Goal: Task Accomplishment & Management: Use online tool/utility

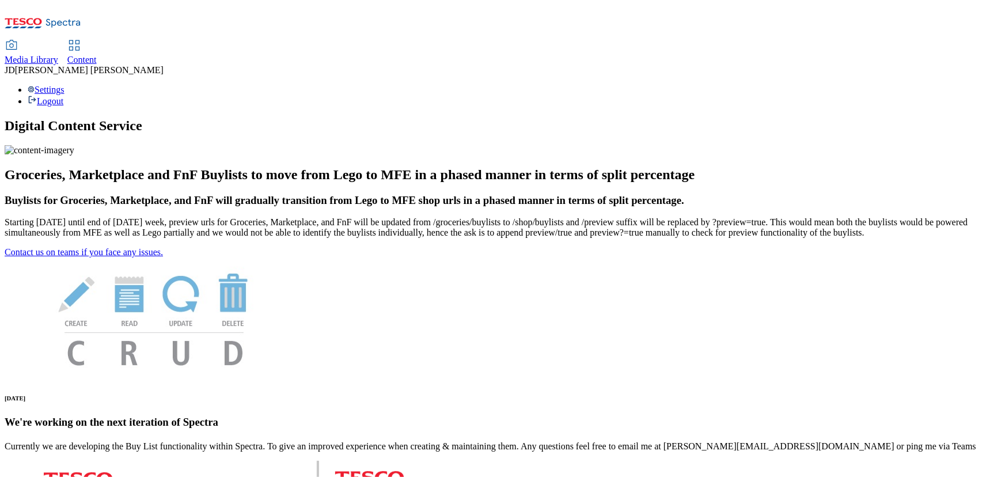
click at [97, 55] on span "Content" at bounding box center [81, 60] width 29 height 10
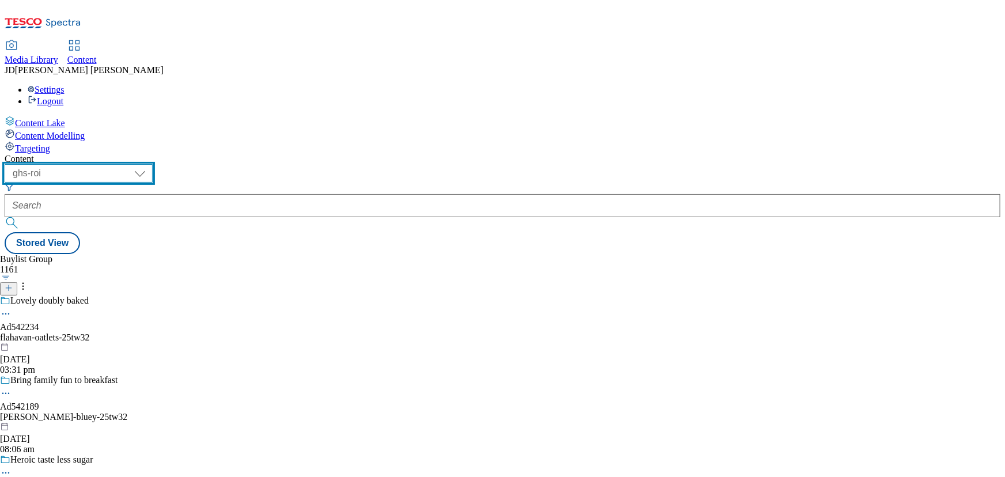
click at [153, 164] on select "ghs-roi ghs-[GEOGRAPHIC_DATA]" at bounding box center [79, 173] width 148 height 18
select select "ghs-[GEOGRAPHIC_DATA]"
click at [150, 164] on select "ghs-roi ghs-[GEOGRAPHIC_DATA]" at bounding box center [79, 173] width 148 height 18
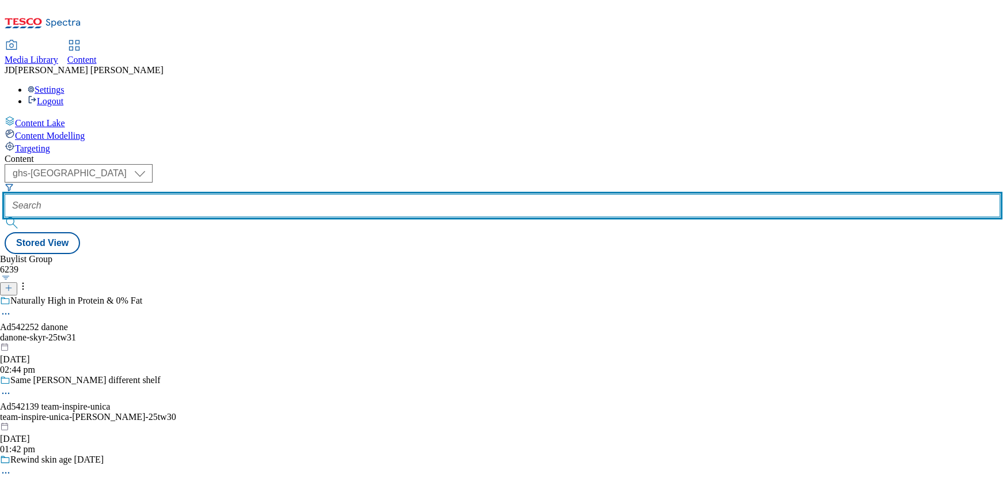
click at [270, 194] on input "text" at bounding box center [502, 205] width 995 height 23
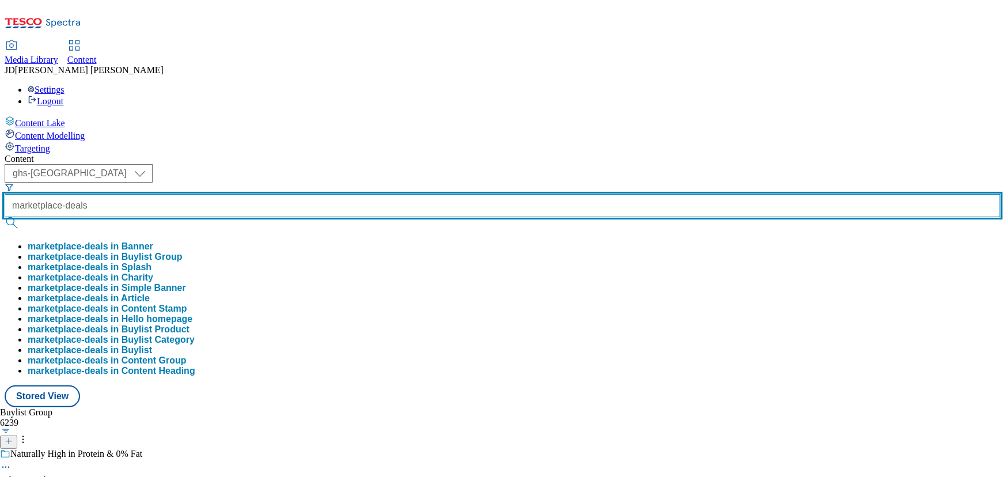
type input "marketplace-deals"
click at [5, 217] on button "submit" at bounding box center [13, 223] width 16 height 12
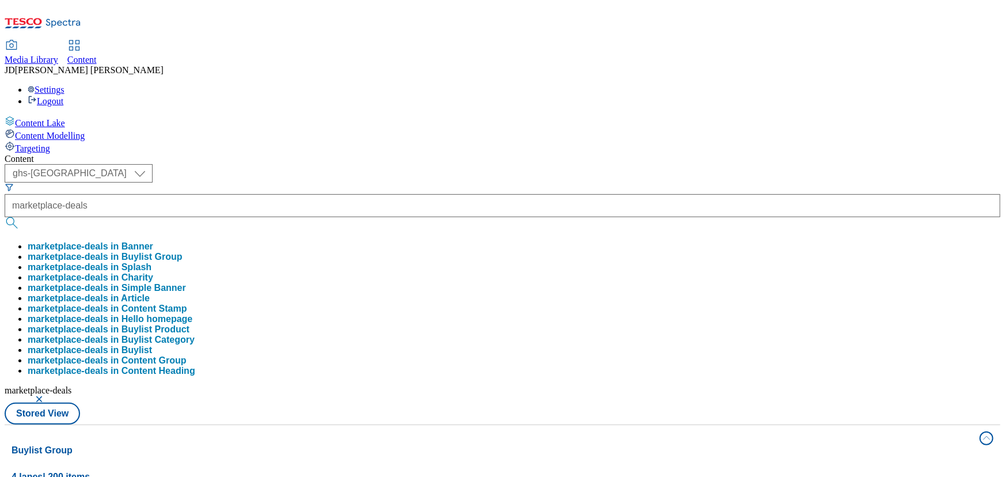
click at [183, 252] on button "marketplace-deals in Buylist Group" at bounding box center [105, 257] width 155 height 10
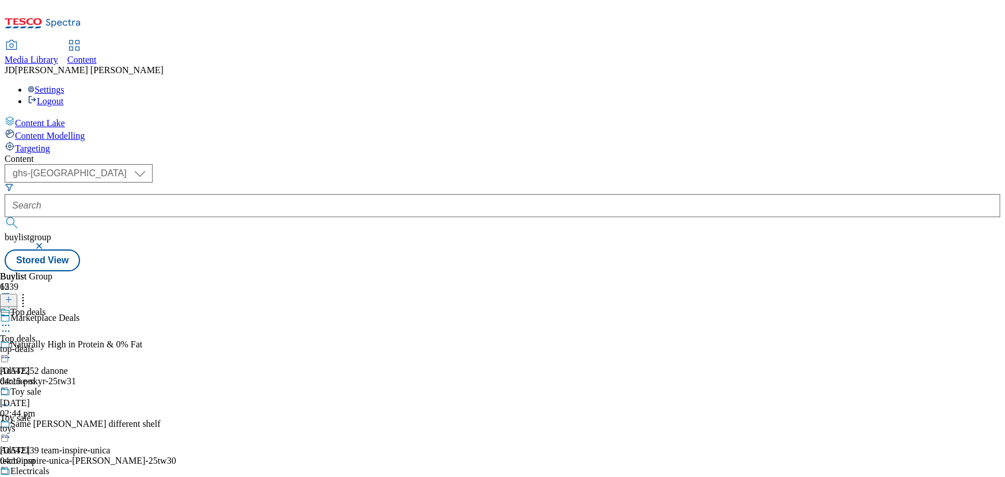
scroll to position [104, 0]
click at [31, 413] on div "Toy sale" at bounding box center [15, 418] width 31 height 10
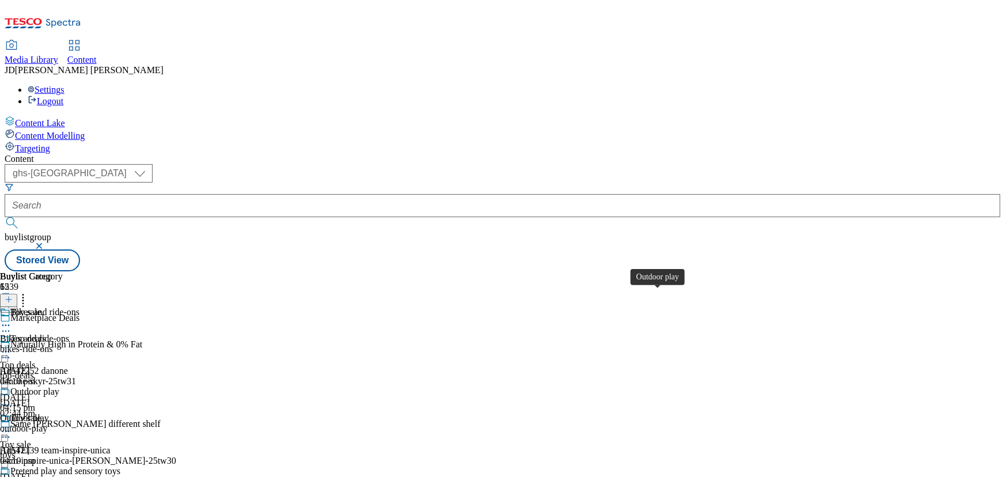
scroll to position [157, 0]
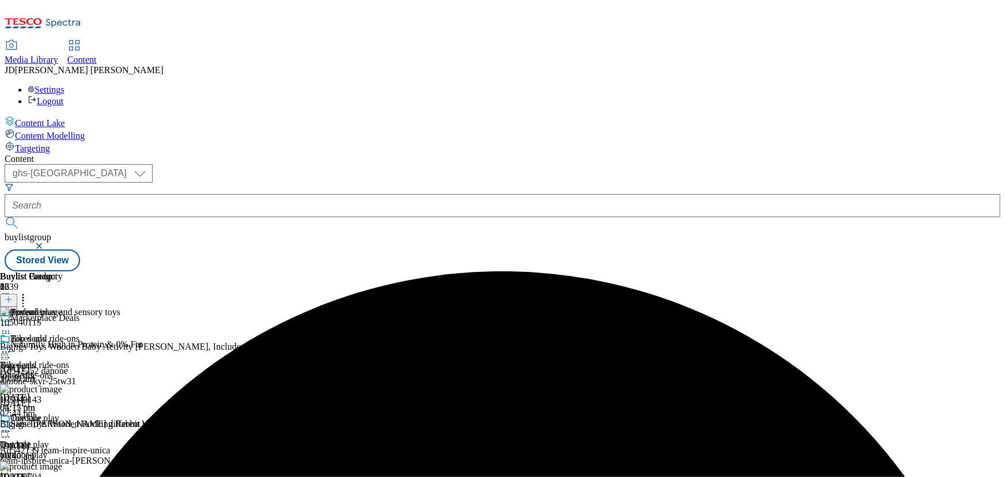
scroll to position [52, 0]
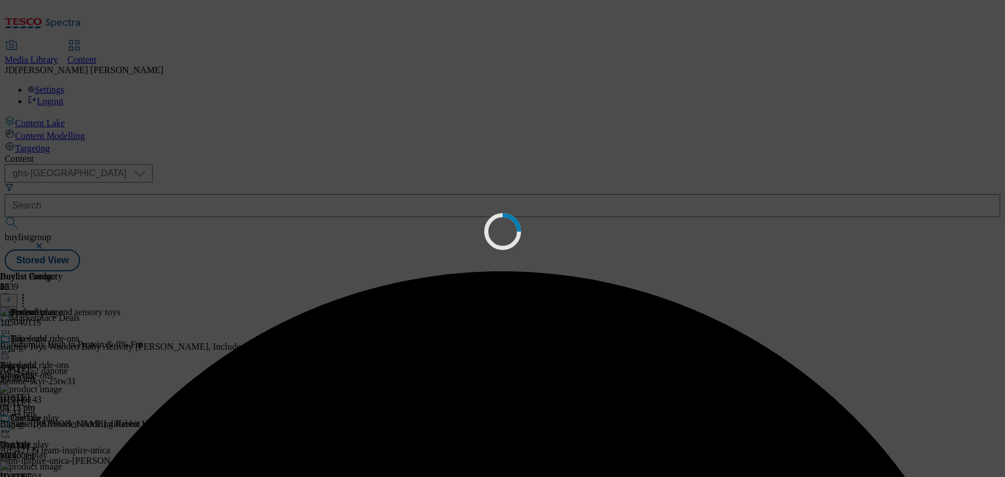
scroll to position [0, 0]
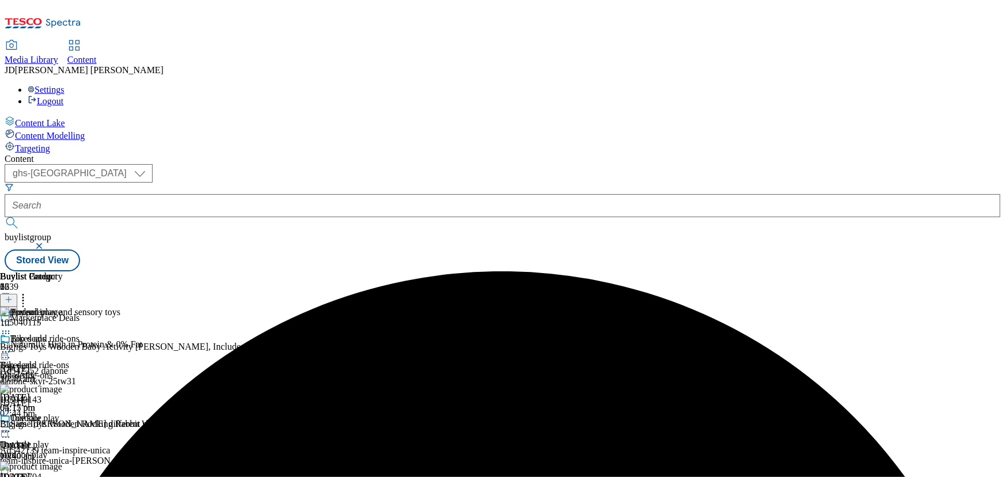
click at [29, 292] on icon at bounding box center [23, 298] width 12 height 12
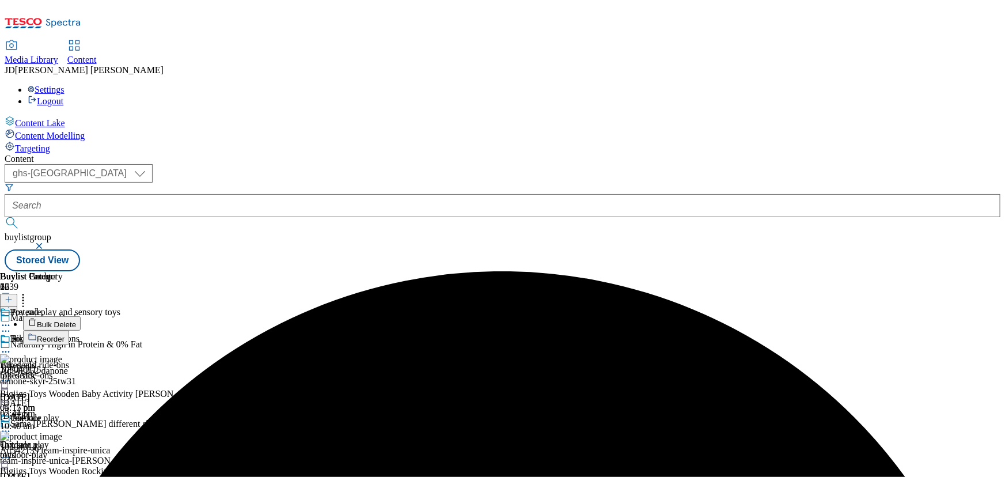
click at [64, 335] on span "Reorder" at bounding box center [51, 339] width 28 height 9
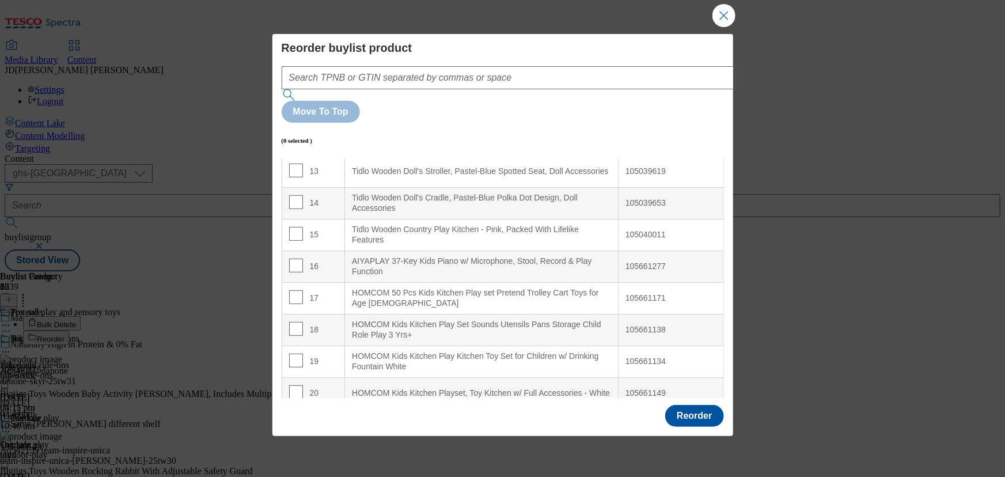
scroll to position [419, 0]
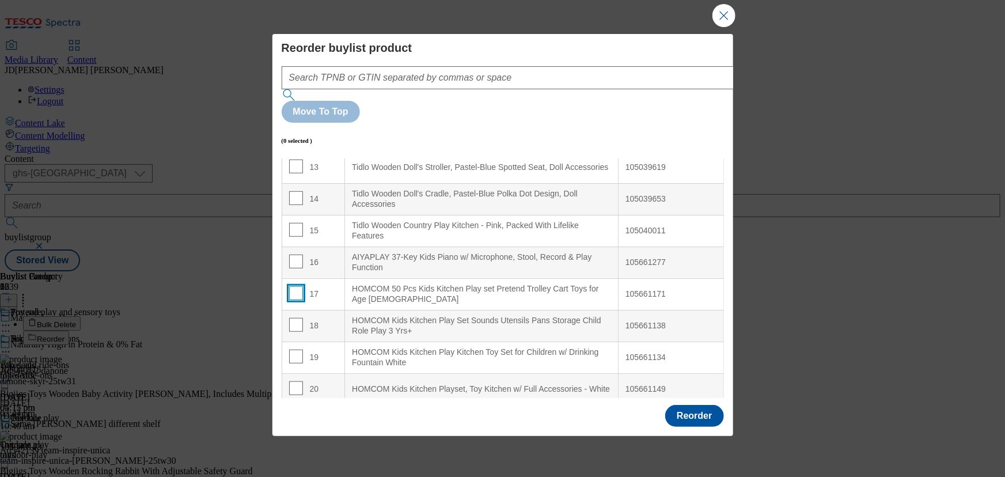
click at [298, 286] on input "Modal" at bounding box center [296, 293] width 14 height 14
checkbox input "true"
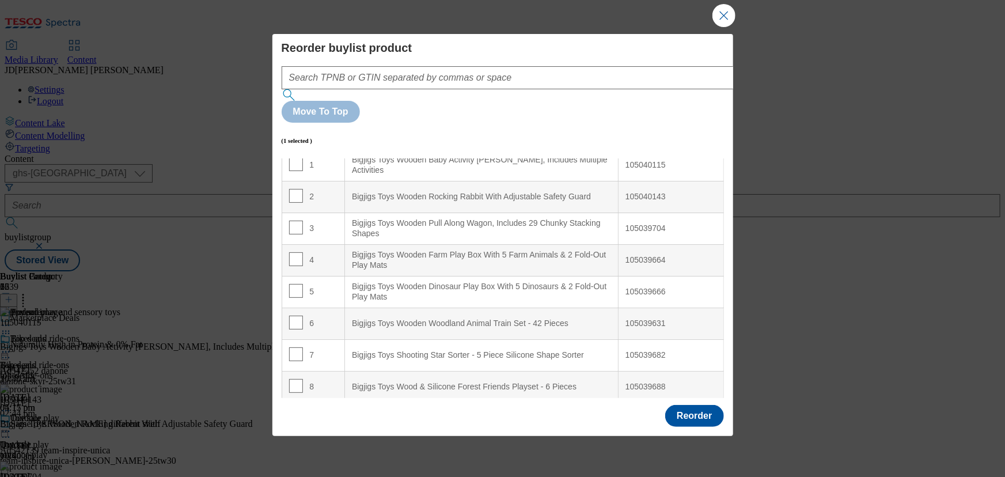
scroll to position [0, 0]
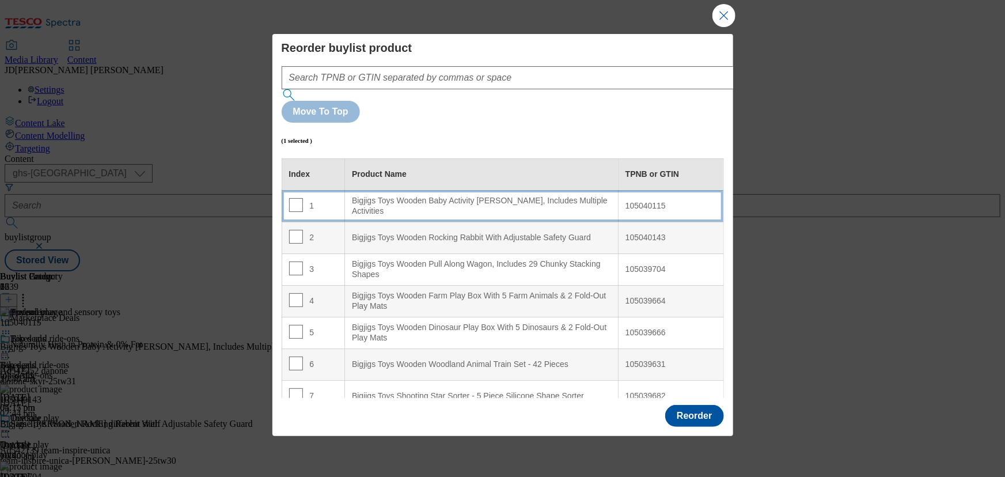
click at [326, 198] on div "1" at bounding box center [313, 206] width 49 height 17
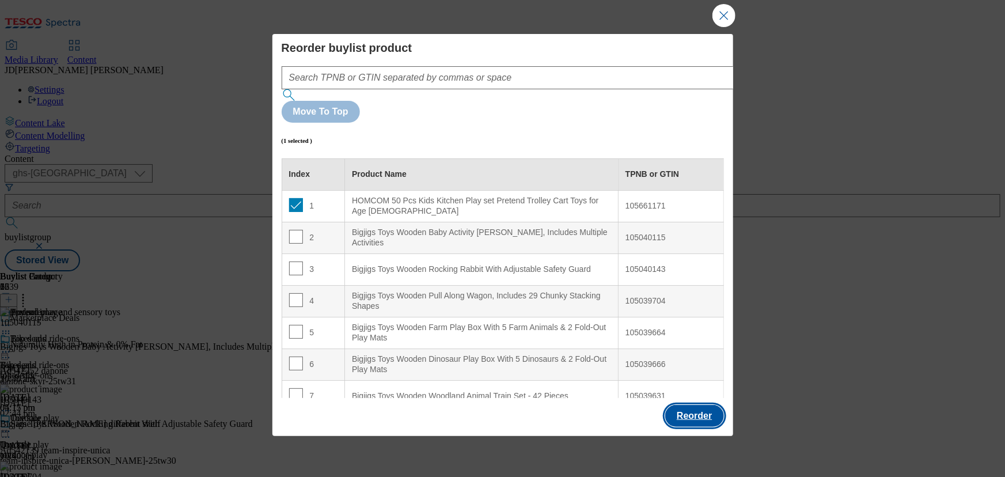
click at [703, 411] on button "Reorder" at bounding box center [694, 416] width 58 height 22
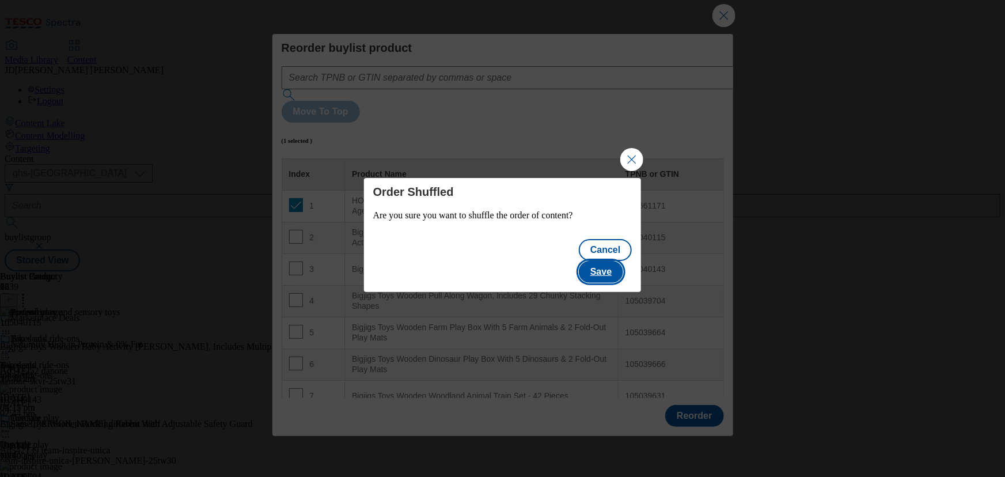
click at [607, 265] on button "Save" at bounding box center [601, 272] width 44 height 22
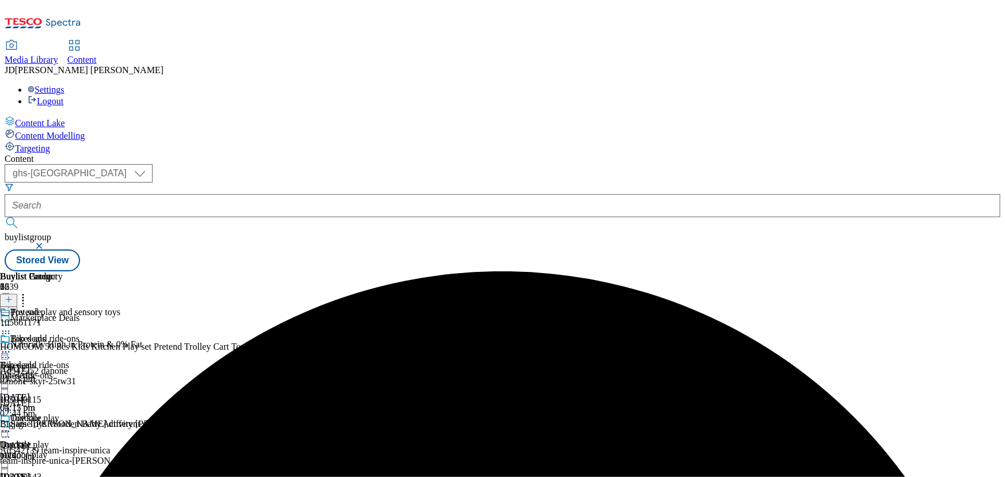
scroll to position [104, 0]
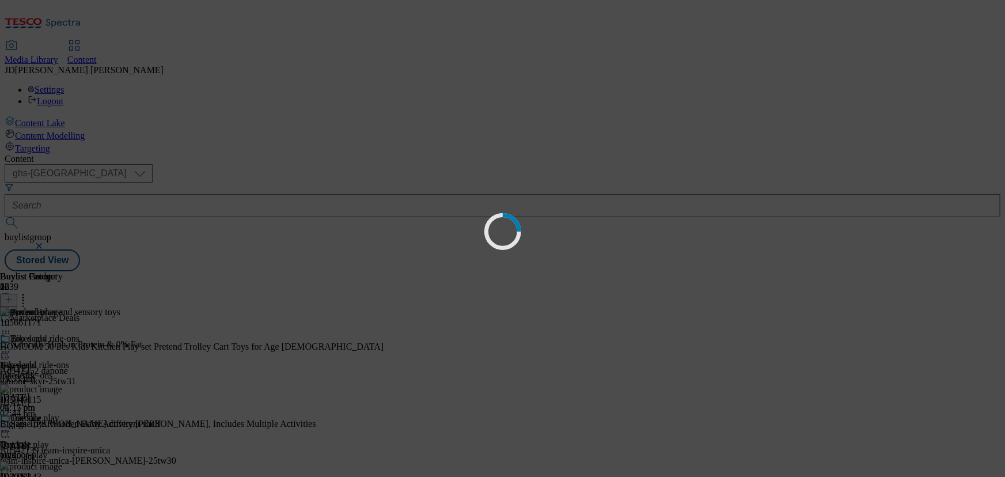
scroll to position [0, 0]
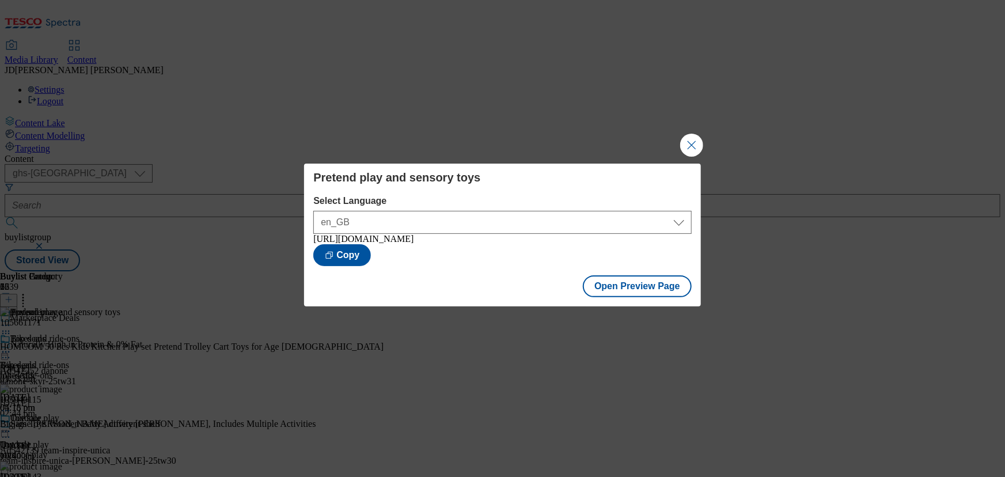
click at [690, 147] on button "Close Modal" at bounding box center [691, 145] width 23 height 23
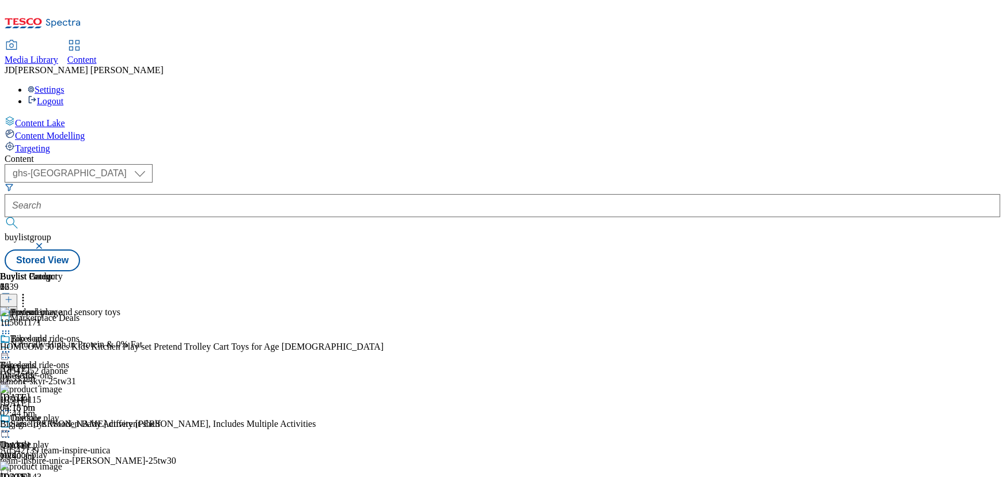
scroll to position [104, 0]
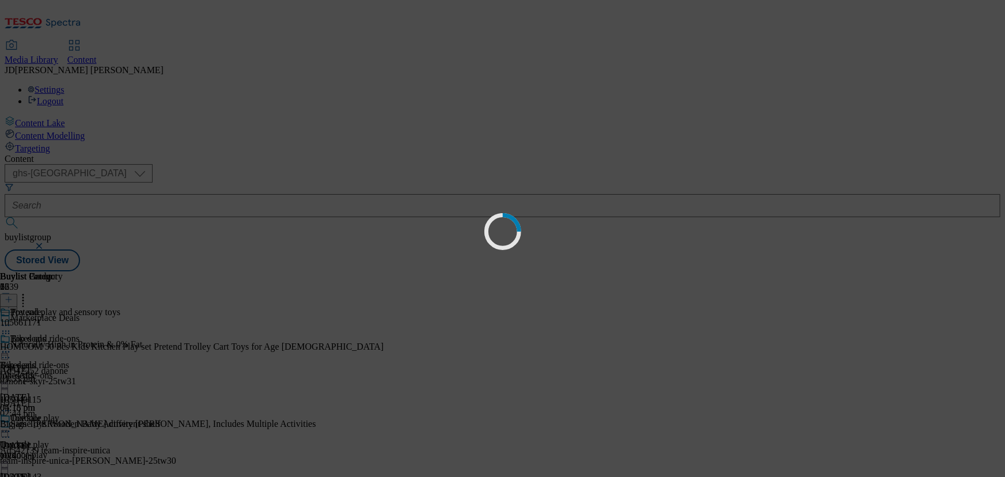
scroll to position [0, 0]
